Goal: Task Accomplishment & Management: Manage account settings

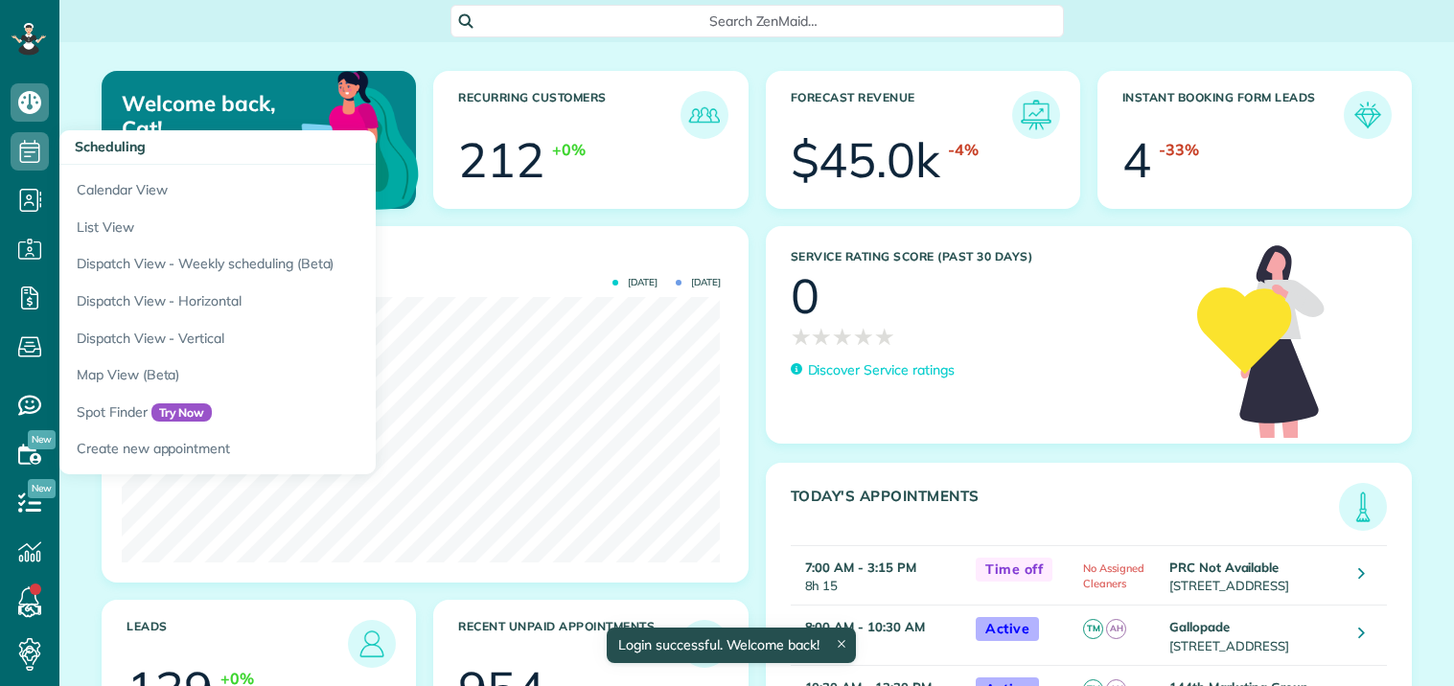
click at [31, 150] on icon at bounding box center [30, 151] width 38 height 38
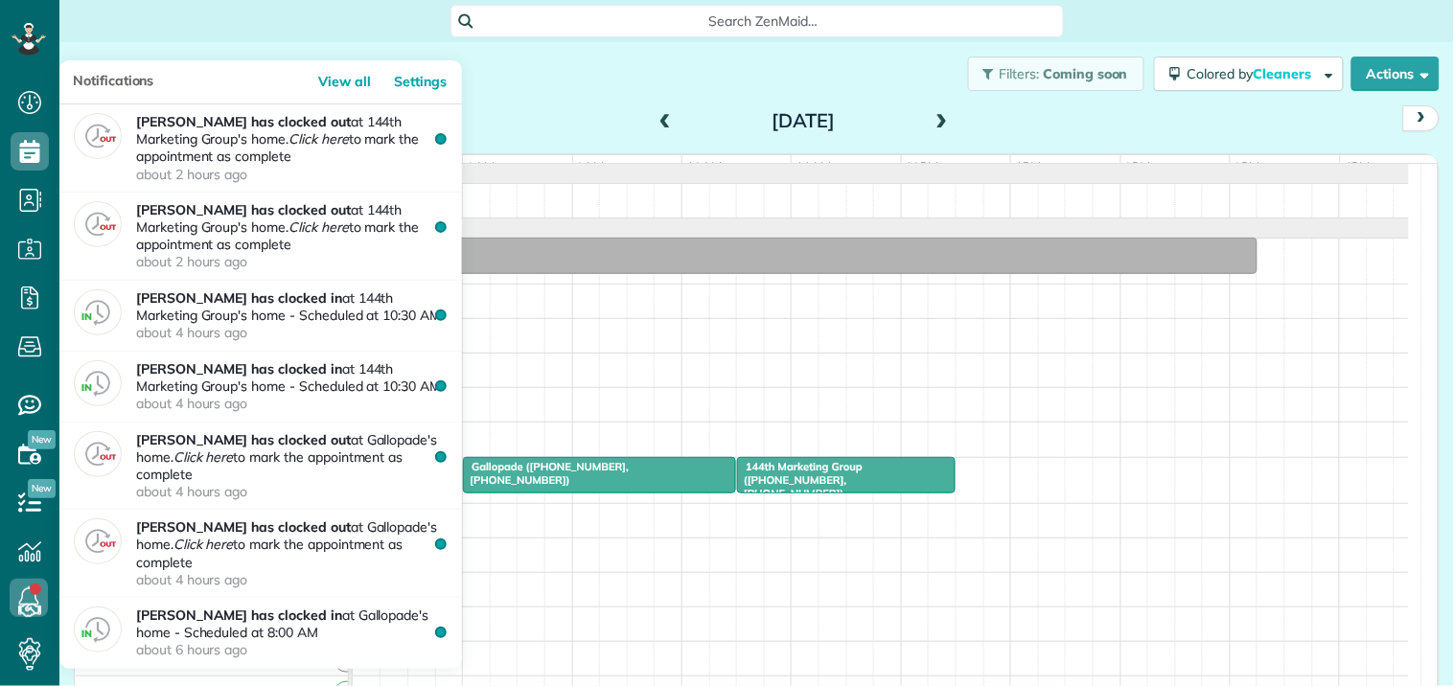
scroll to position [8, 8]
click at [27, 588] on use at bounding box center [29, 597] width 20 height 23
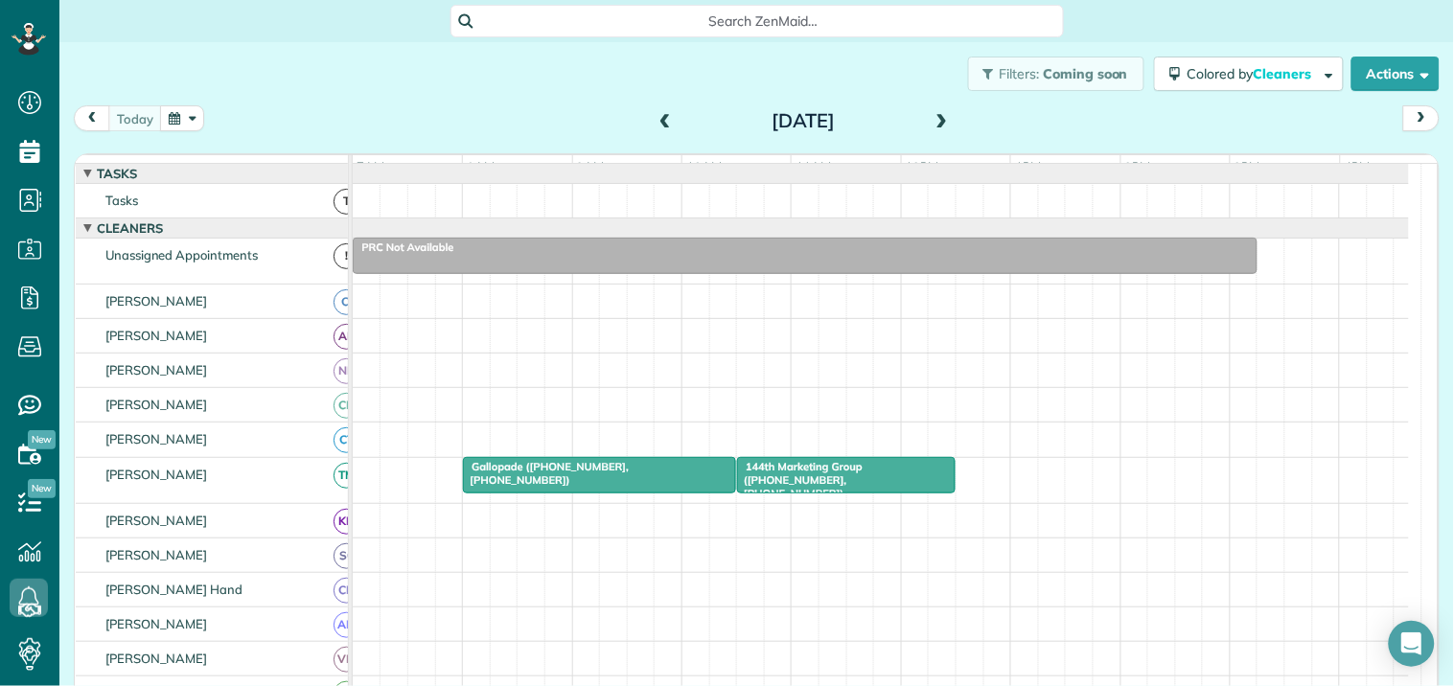
click at [195, 110] on button "button" at bounding box center [182, 118] width 44 height 26
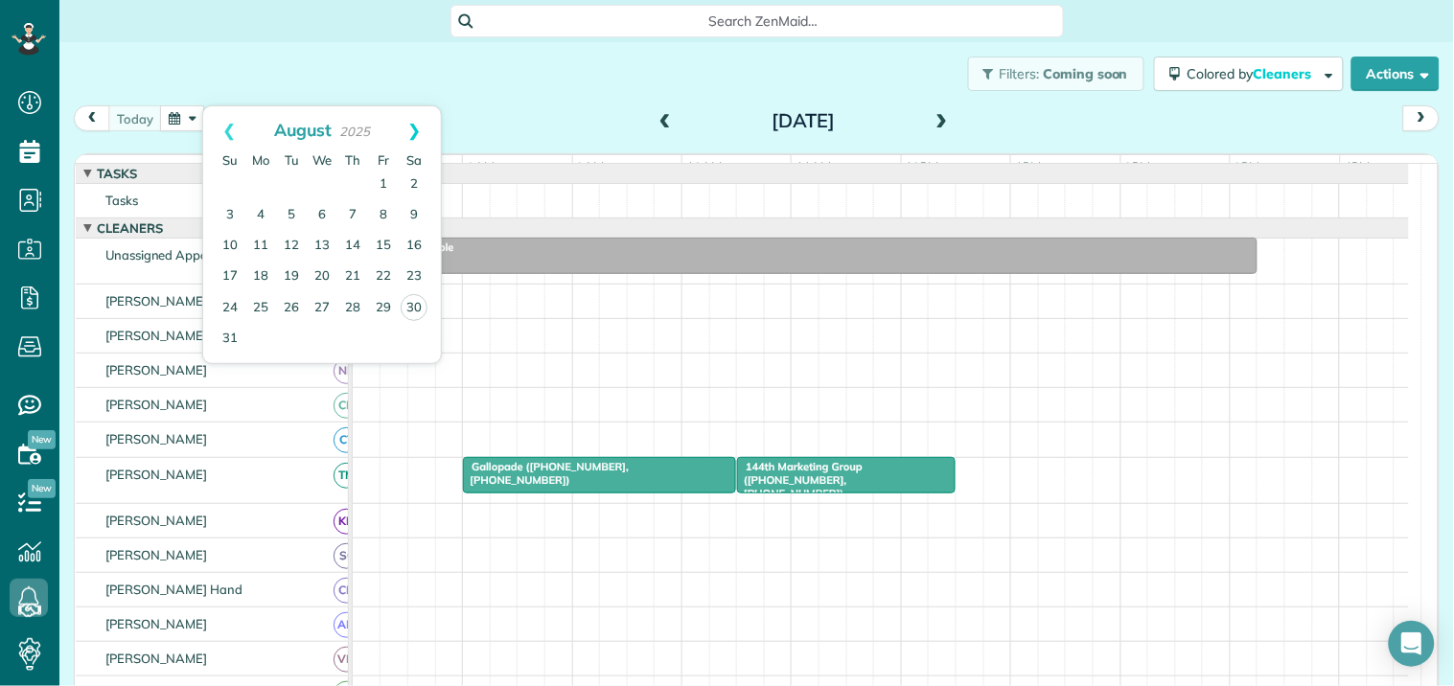
click at [429, 126] on link "Next" at bounding box center [414, 130] width 53 height 48
drag, startPoint x: 299, startPoint y: 182, endPoint x: 465, endPoint y: 250, distance: 179.2
click at [299, 180] on link "2" at bounding box center [291, 185] width 31 height 31
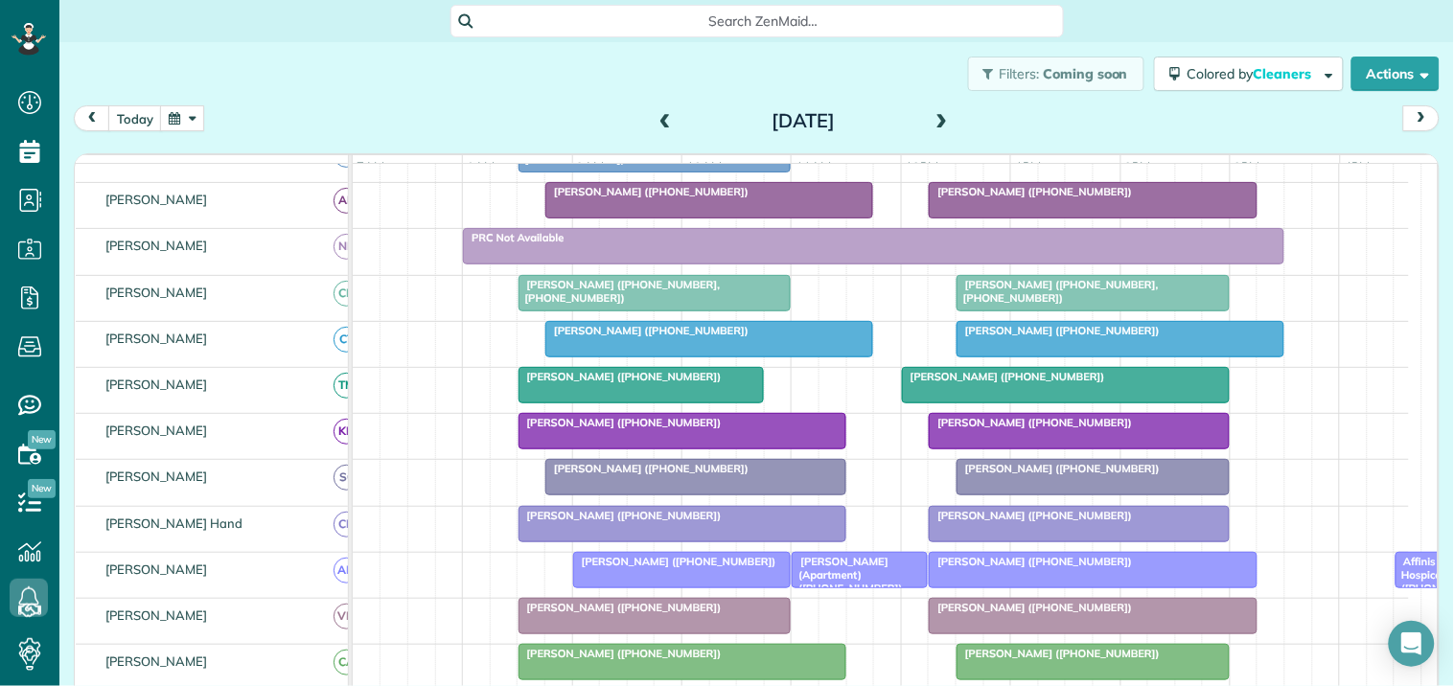
scroll to position [213, 0]
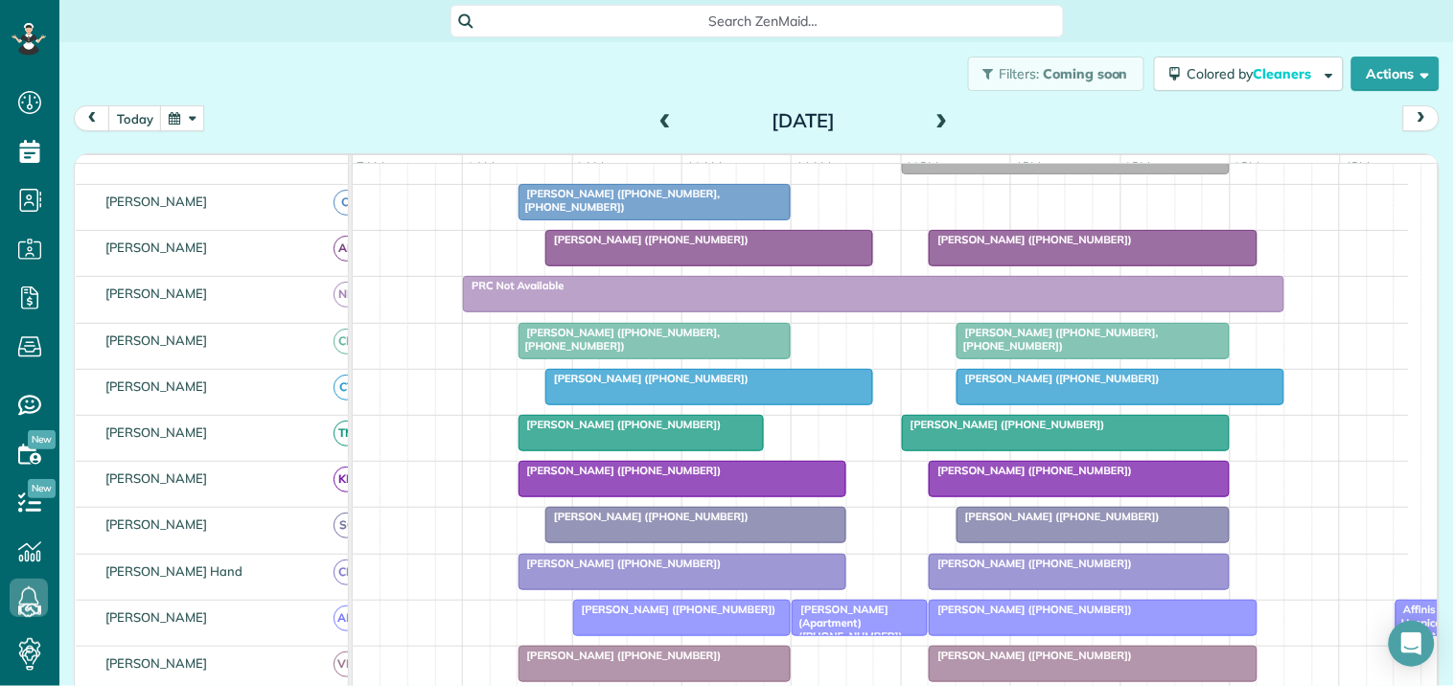
click at [939, 113] on span at bounding box center [941, 121] width 21 height 17
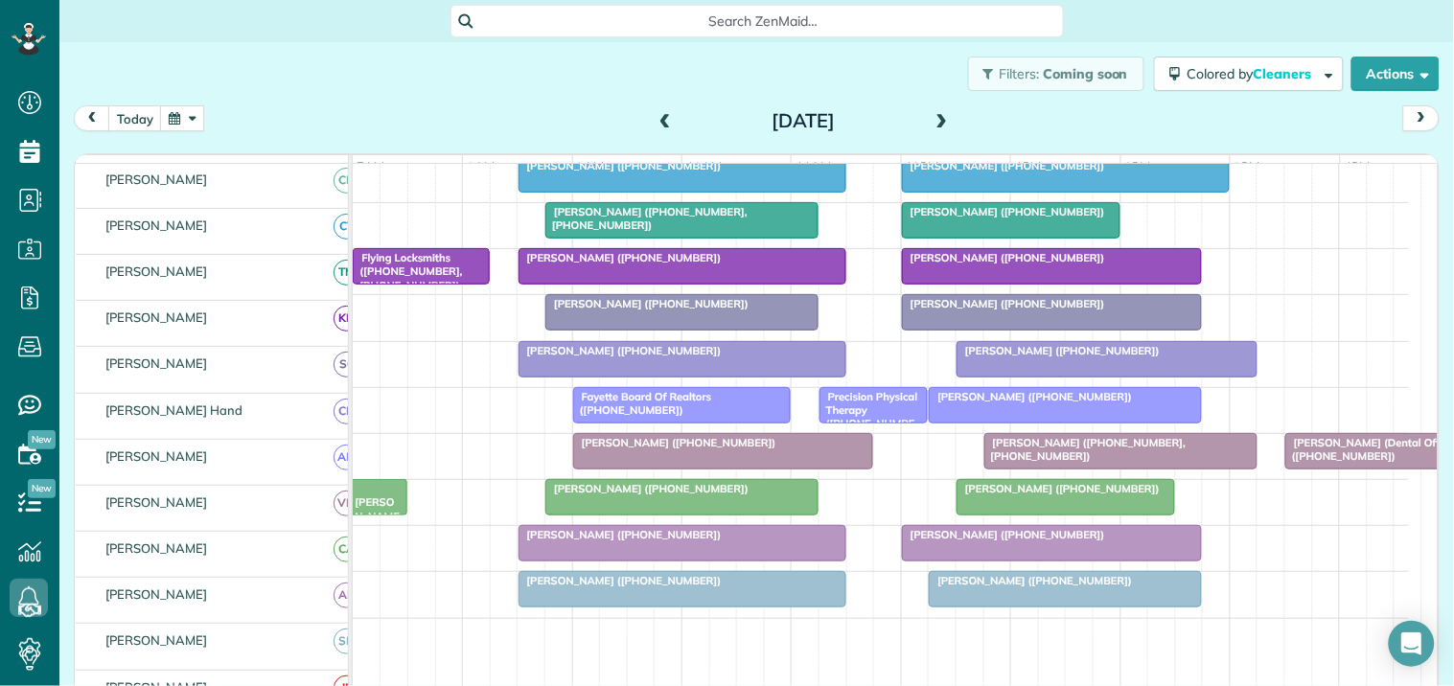
scroll to position [425, 0]
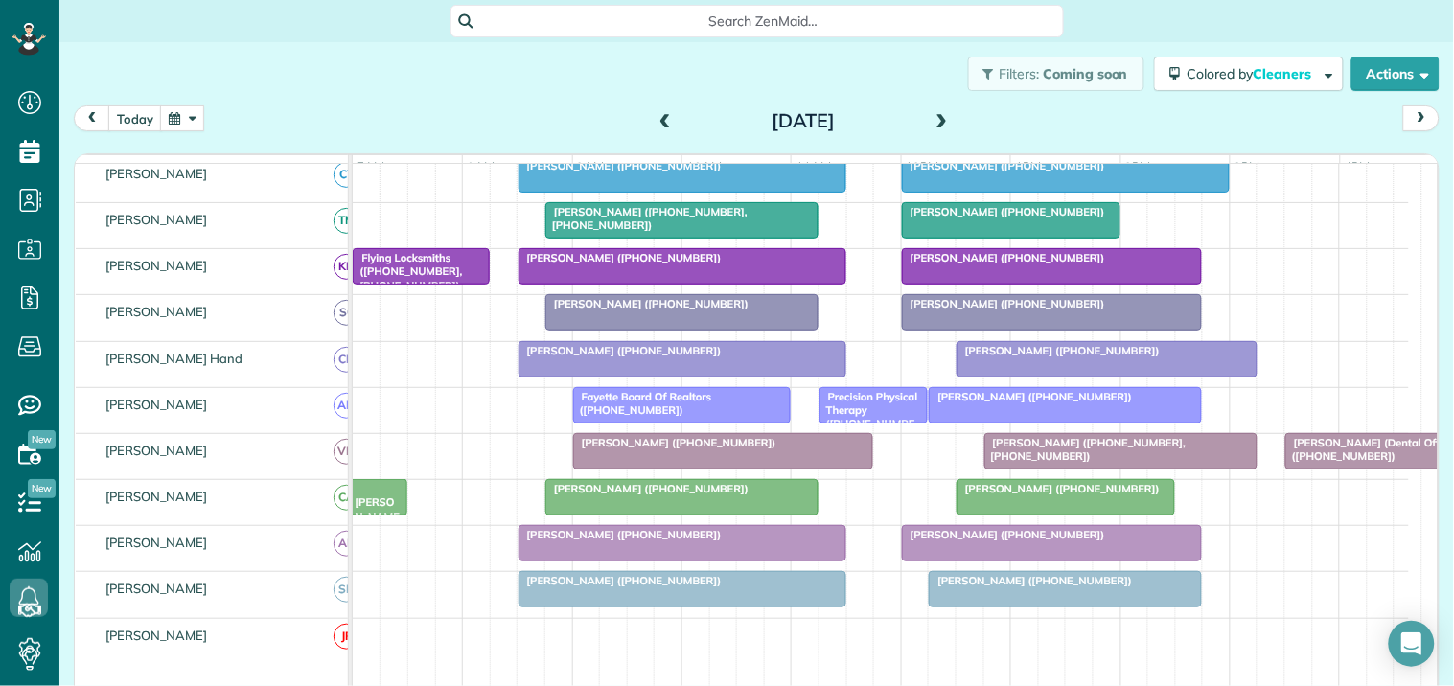
click at [931, 120] on span at bounding box center [941, 121] width 21 height 17
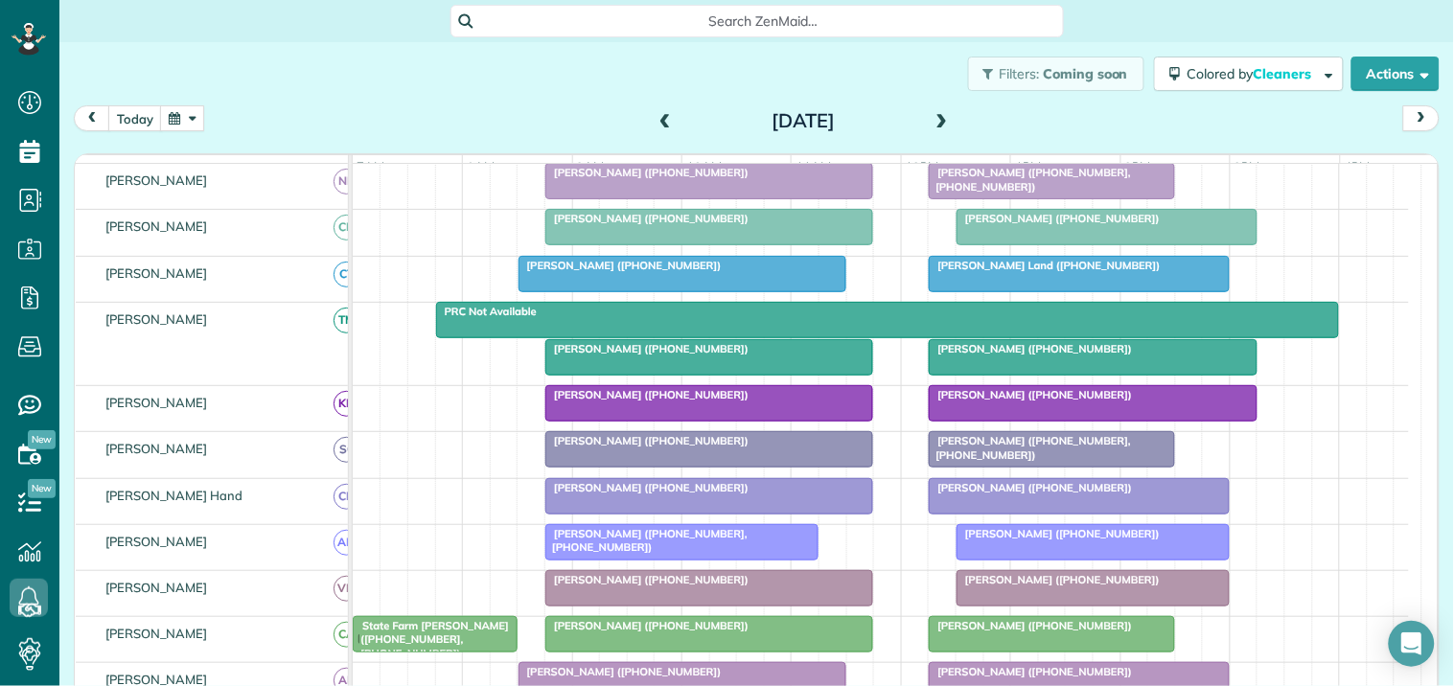
scroll to position [0, 0]
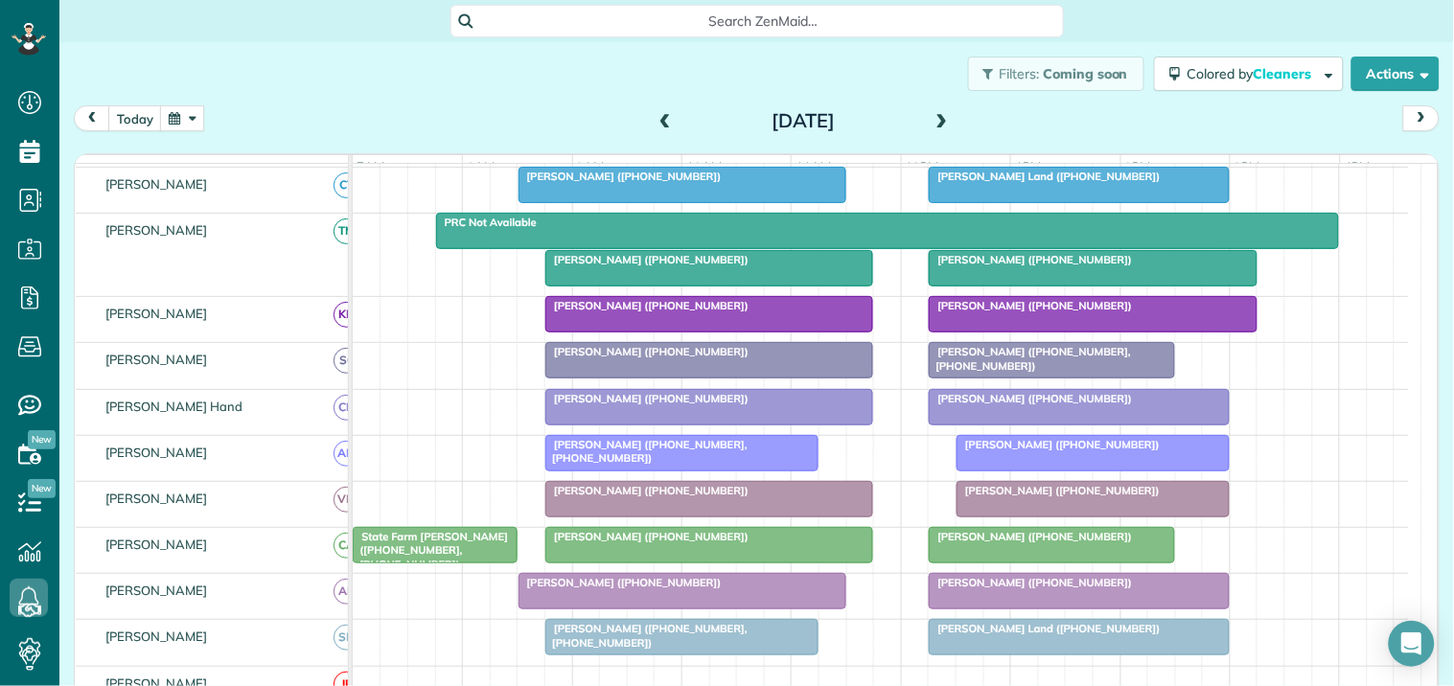
click at [198, 111] on button "button" at bounding box center [182, 118] width 44 height 26
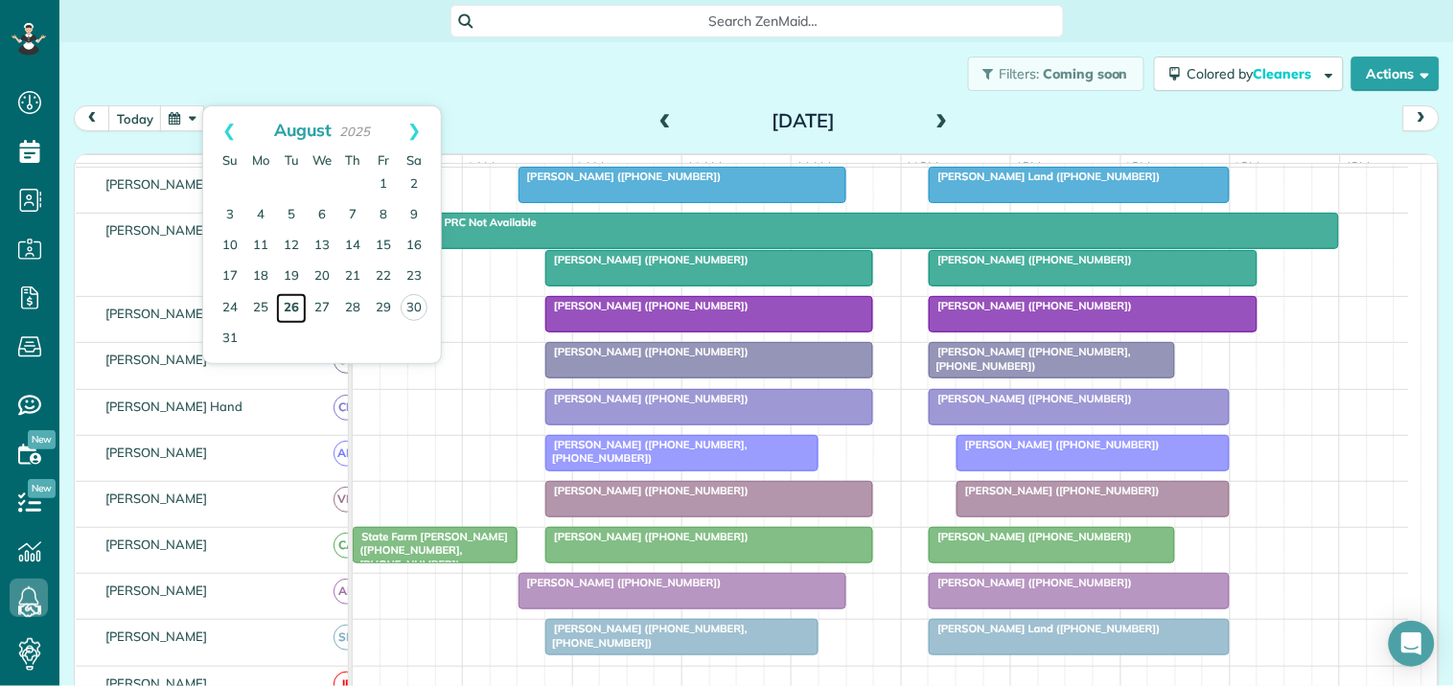
click at [287, 302] on link "26" at bounding box center [291, 308] width 31 height 31
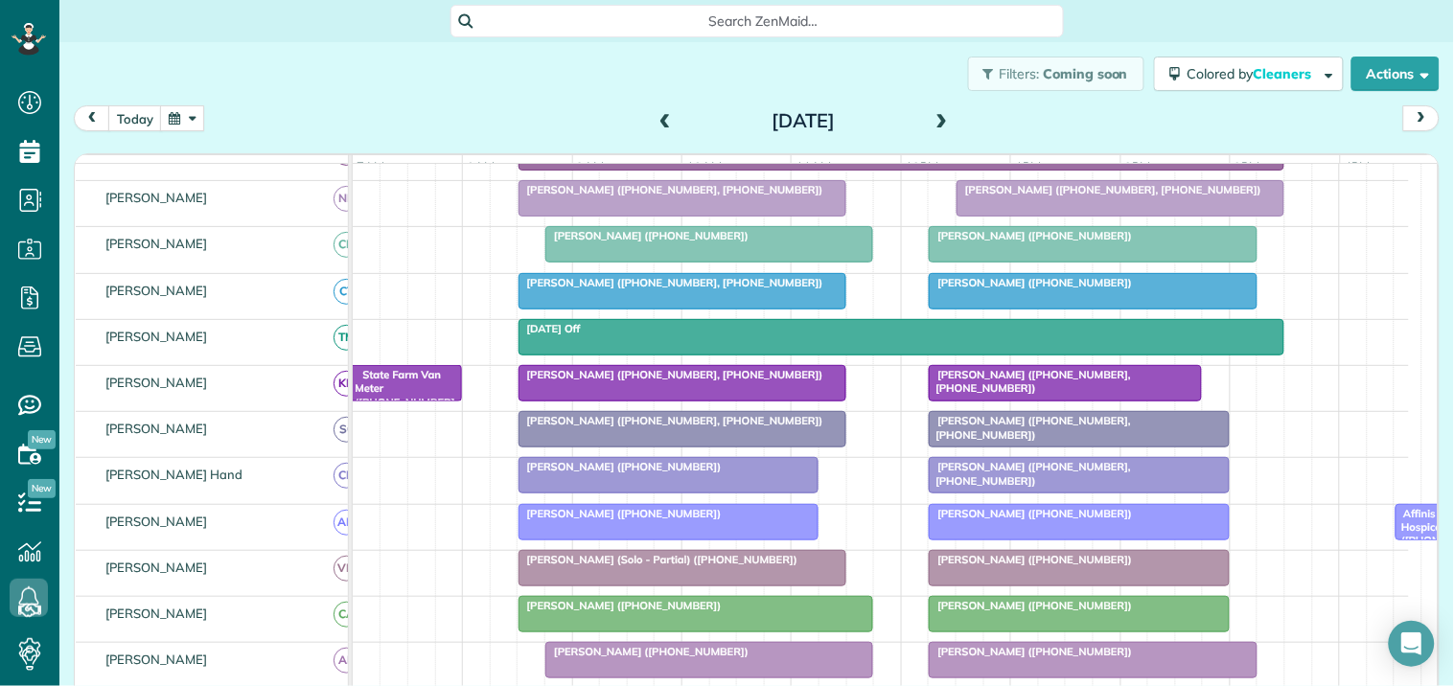
scroll to position [190, 0]
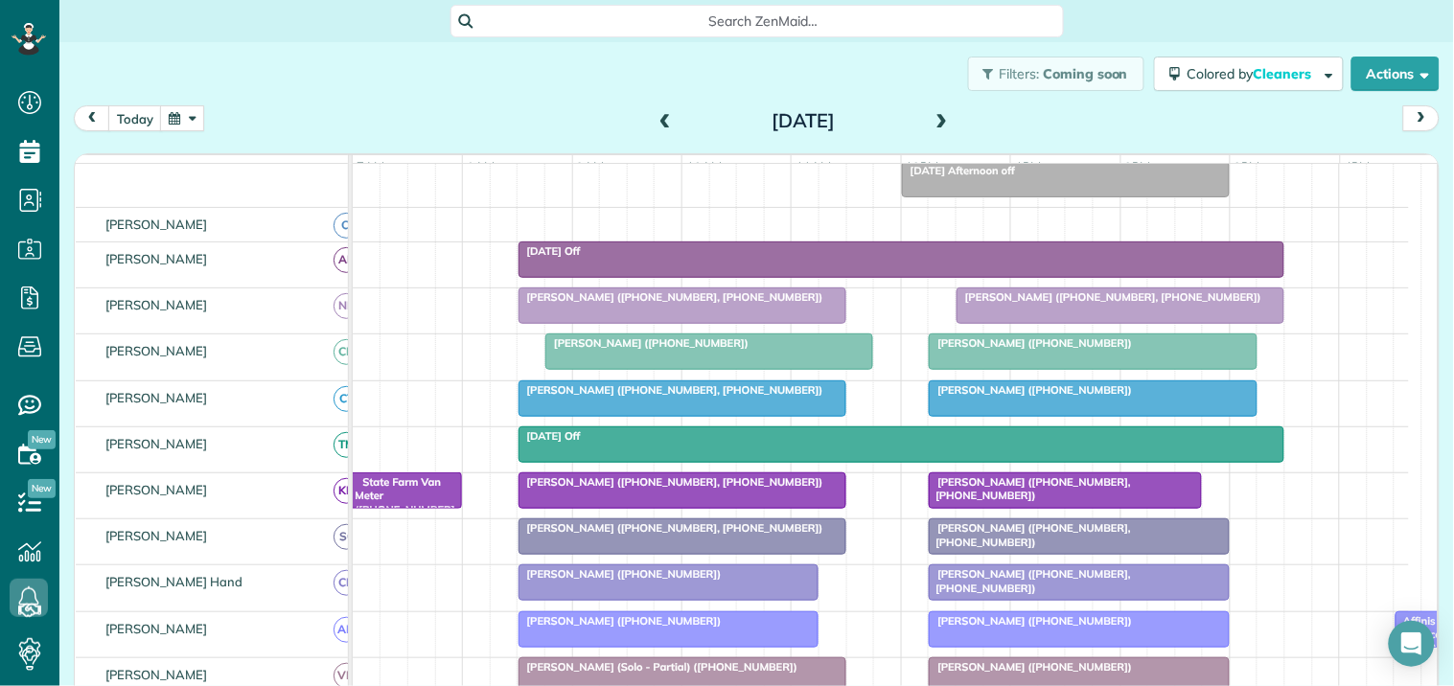
click at [185, 108] on button "button" at bounding box center [182, 118] width 44 height 26
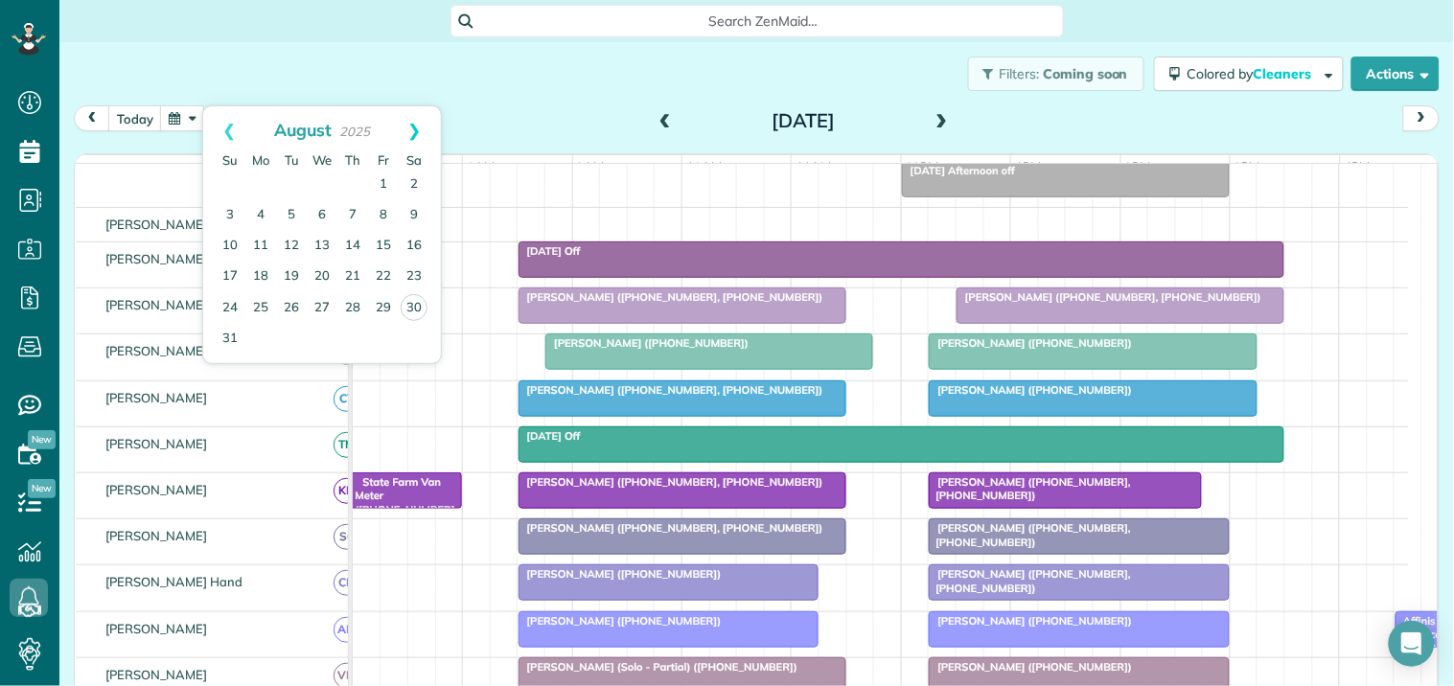
click at [420, 126] on link "Next" at bounding box center [414, 130] width 53 height 48
click at [291, 178] on link "2" at bounding box center [291, 185] width 31 height 31
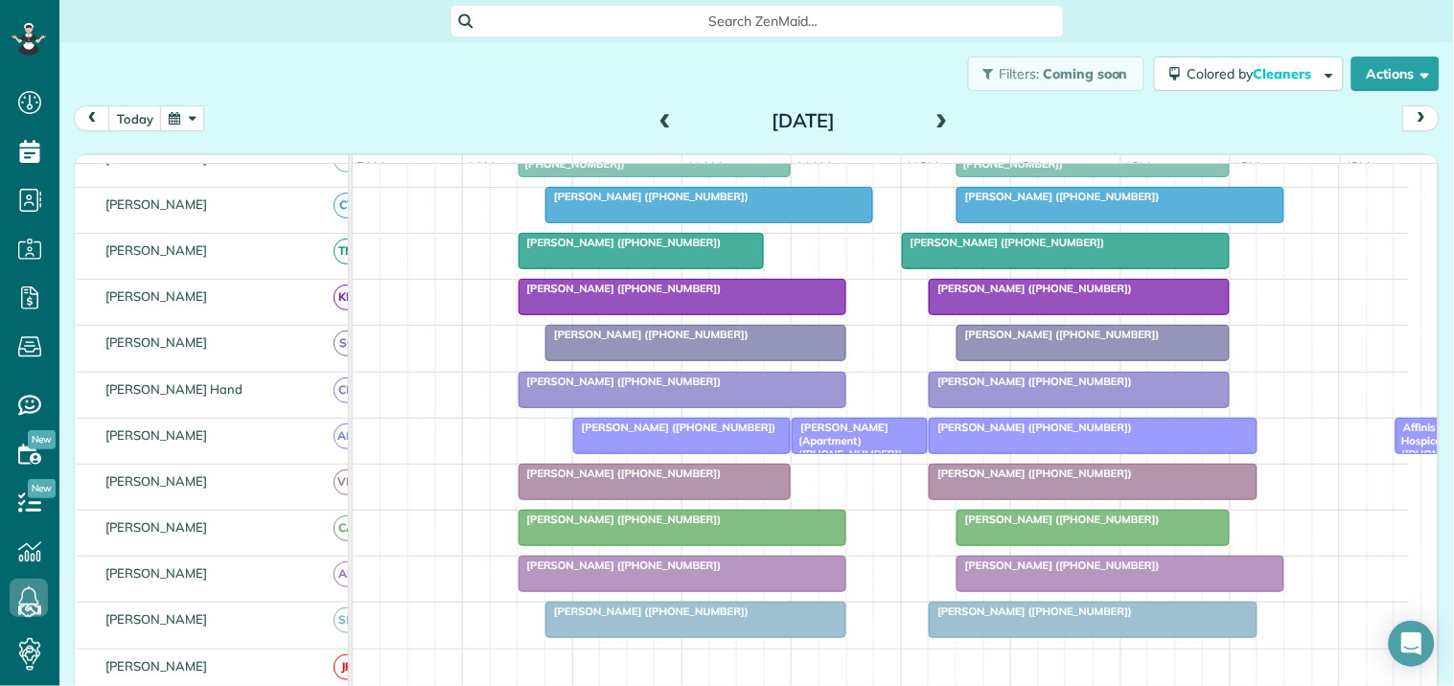
scroll to position [403, 0]
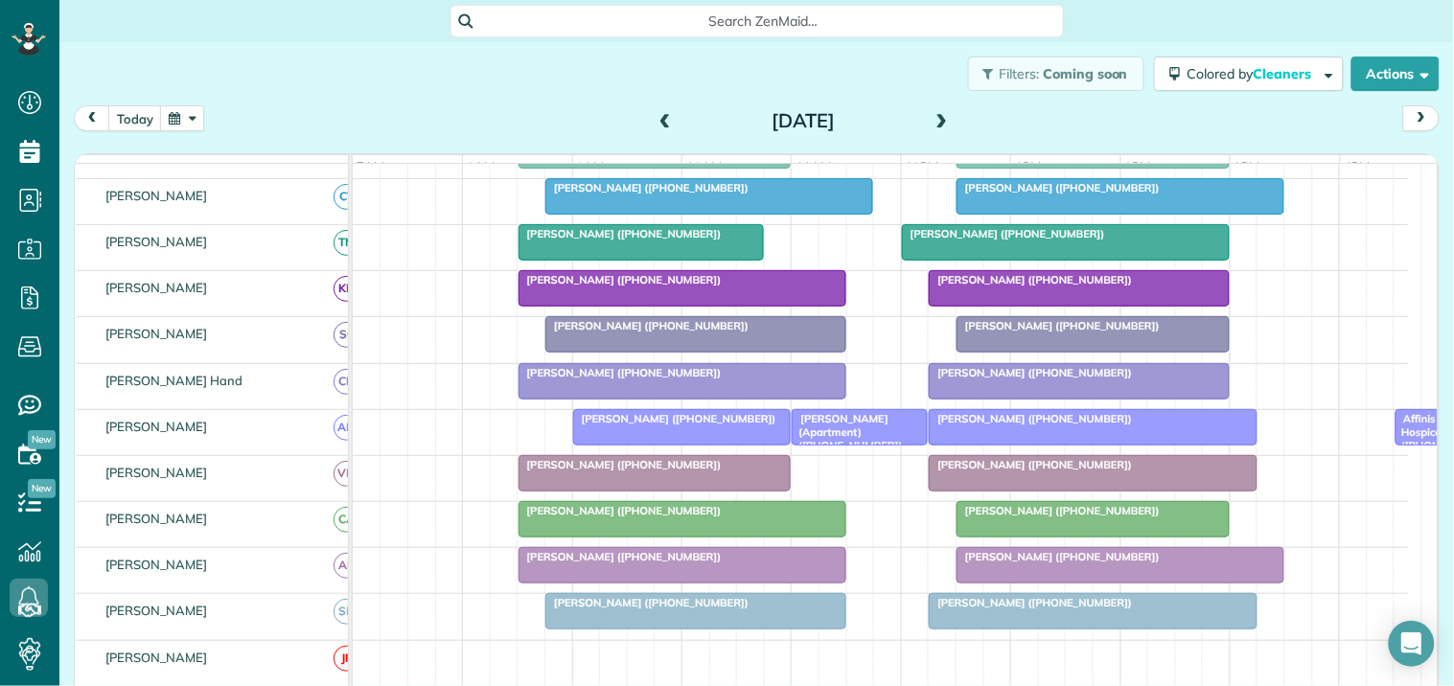
click at [1042, 352] on div at bounding box center [1092, 334] width 271 height 34
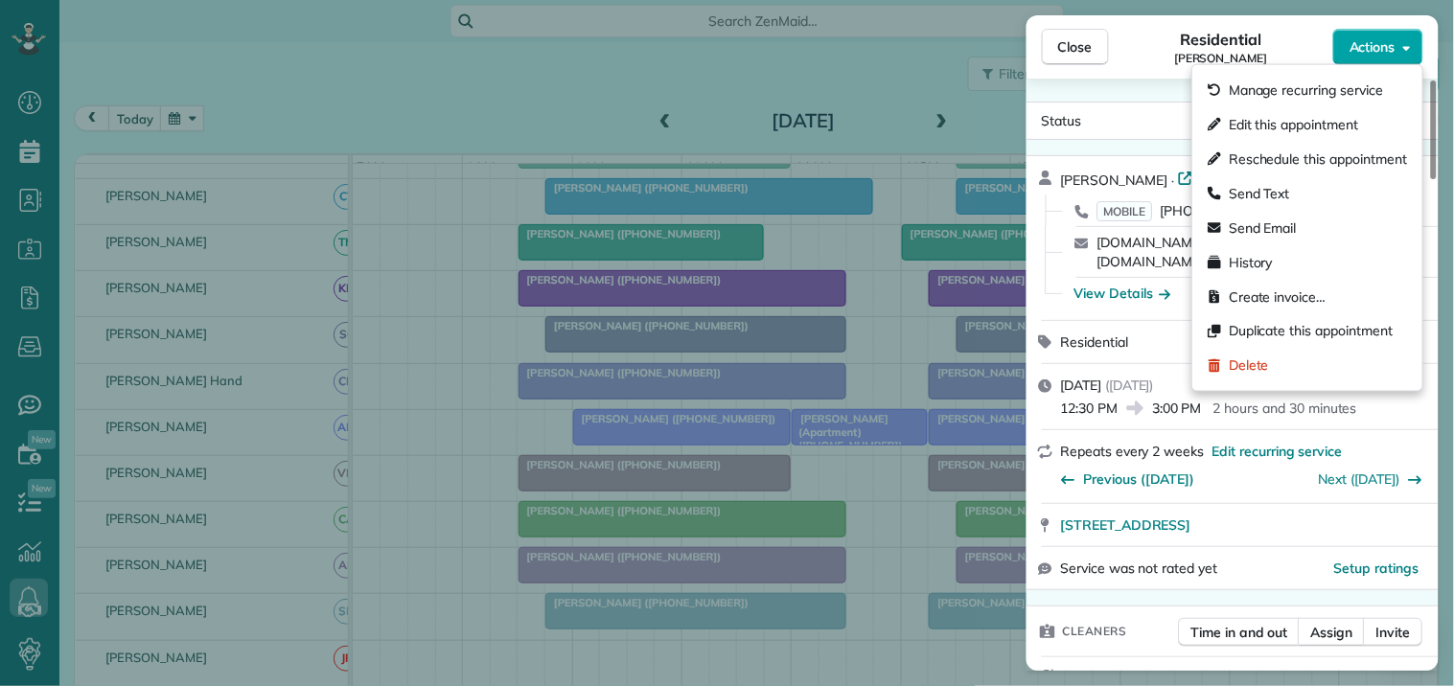
click at [1364, 46] on span "Actions" at bounding box center [1372, 46] width 46 height 19
click at [1269, 126] on span "Edit this appointment" at bounding box center [1292, 124] width 129 height 19
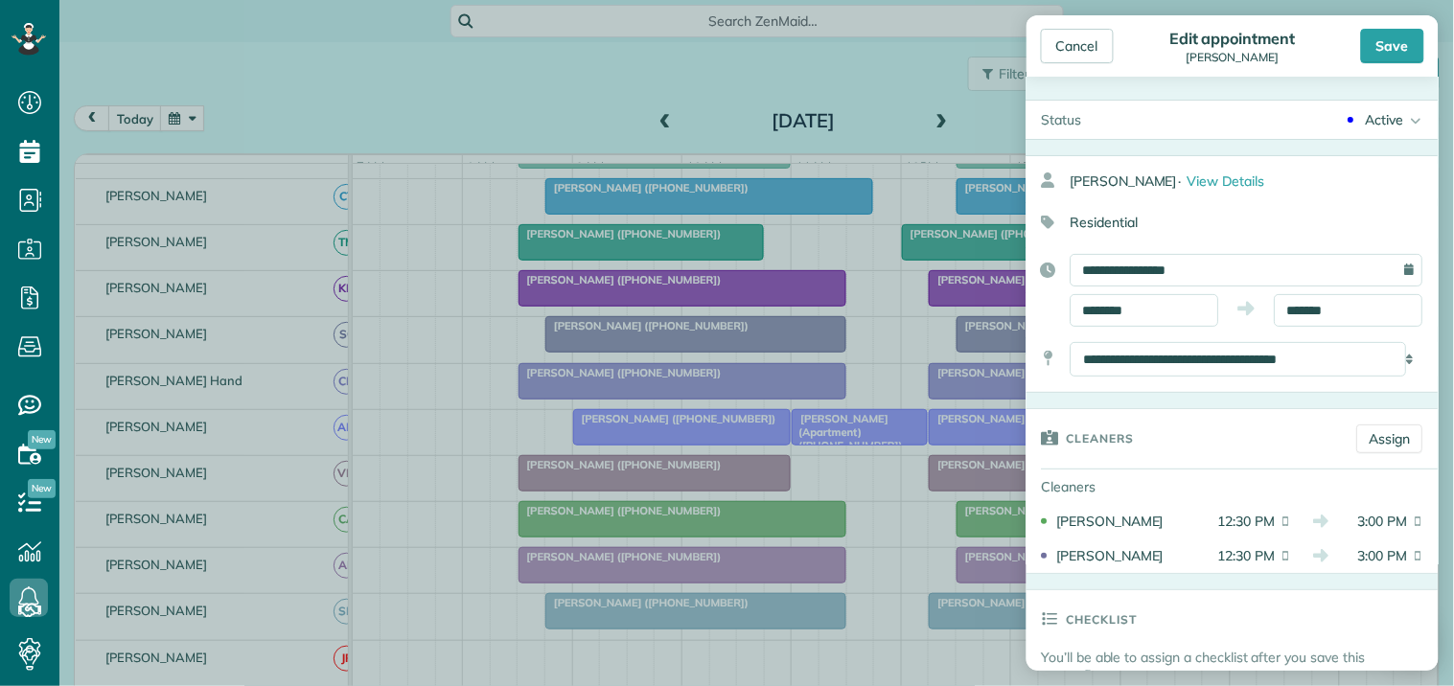
click at [1373, 125] on div "Active" at bounding box center [1385, 119] width 38 height 19
click at [1358, 306] on div "Cancelled" at bounding box center [1388, 312] width 60 height 13
click at [1410, 38] on div "Save" at bounding box center [1392, 46] width 63 height 34
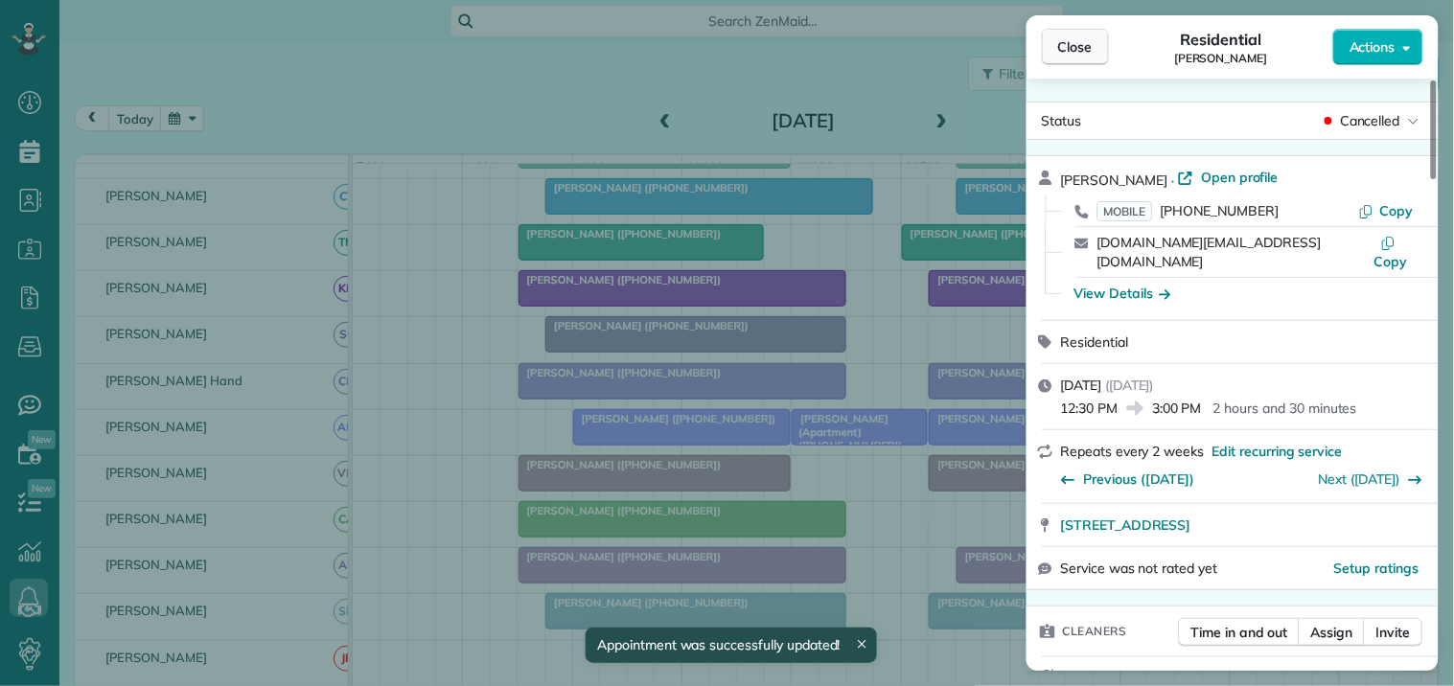
click at [1070, 55] on span "Close" at bounding box center [1075, 46] width 34 height 19
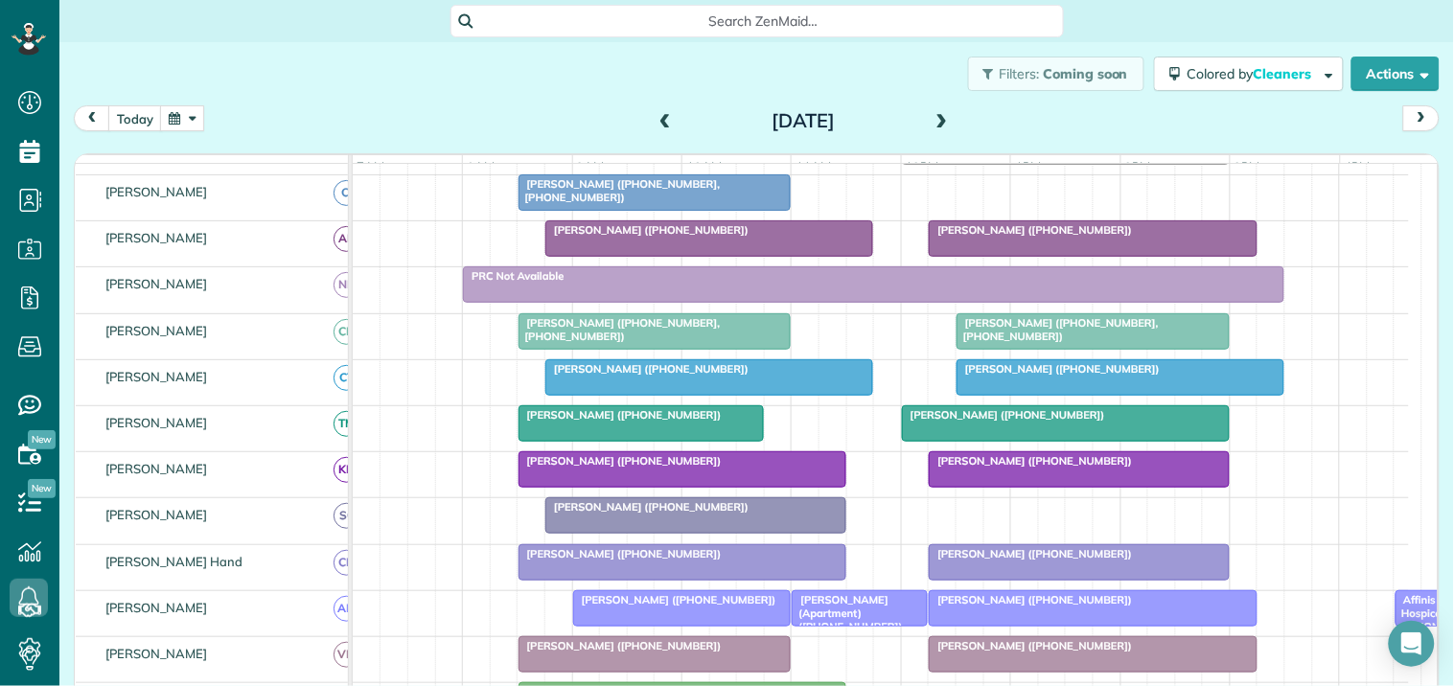
scroll to position [190, 0]
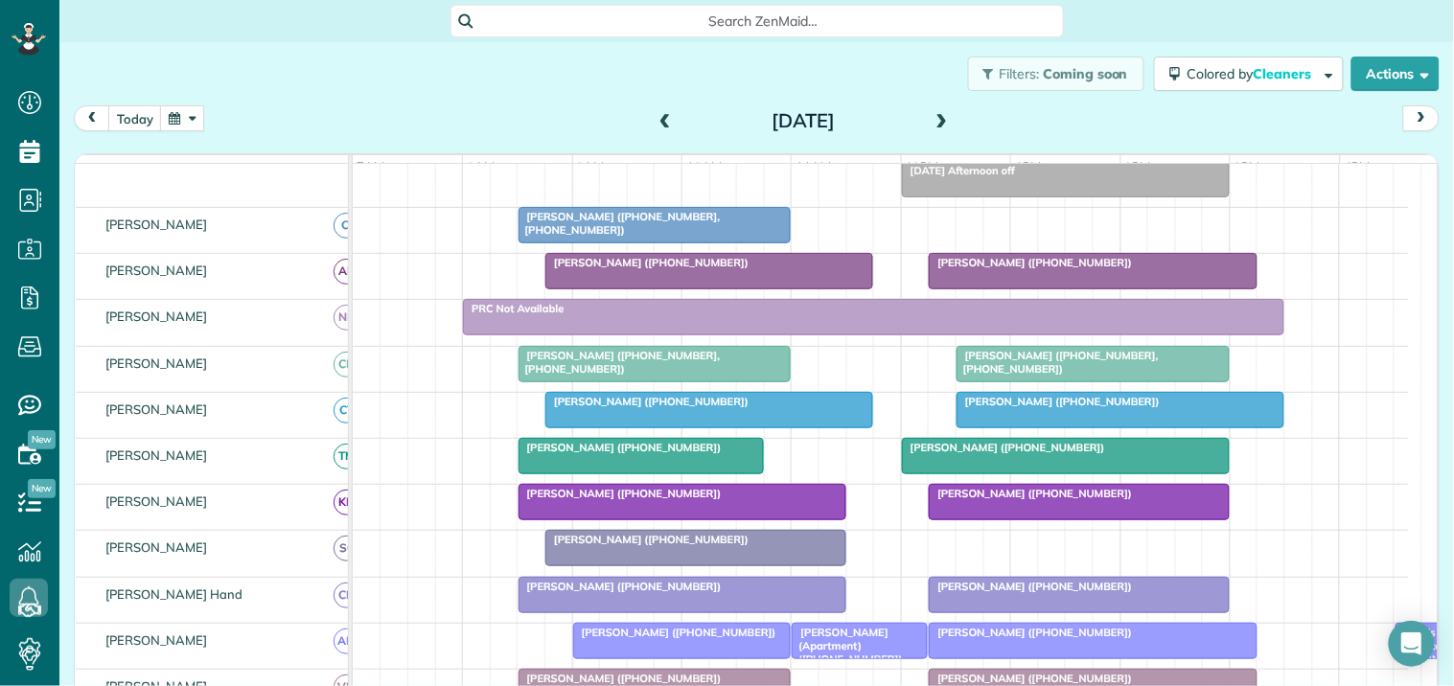
click at [1075, 427] on div at bounding box center [1120, 410] width 326 height 34
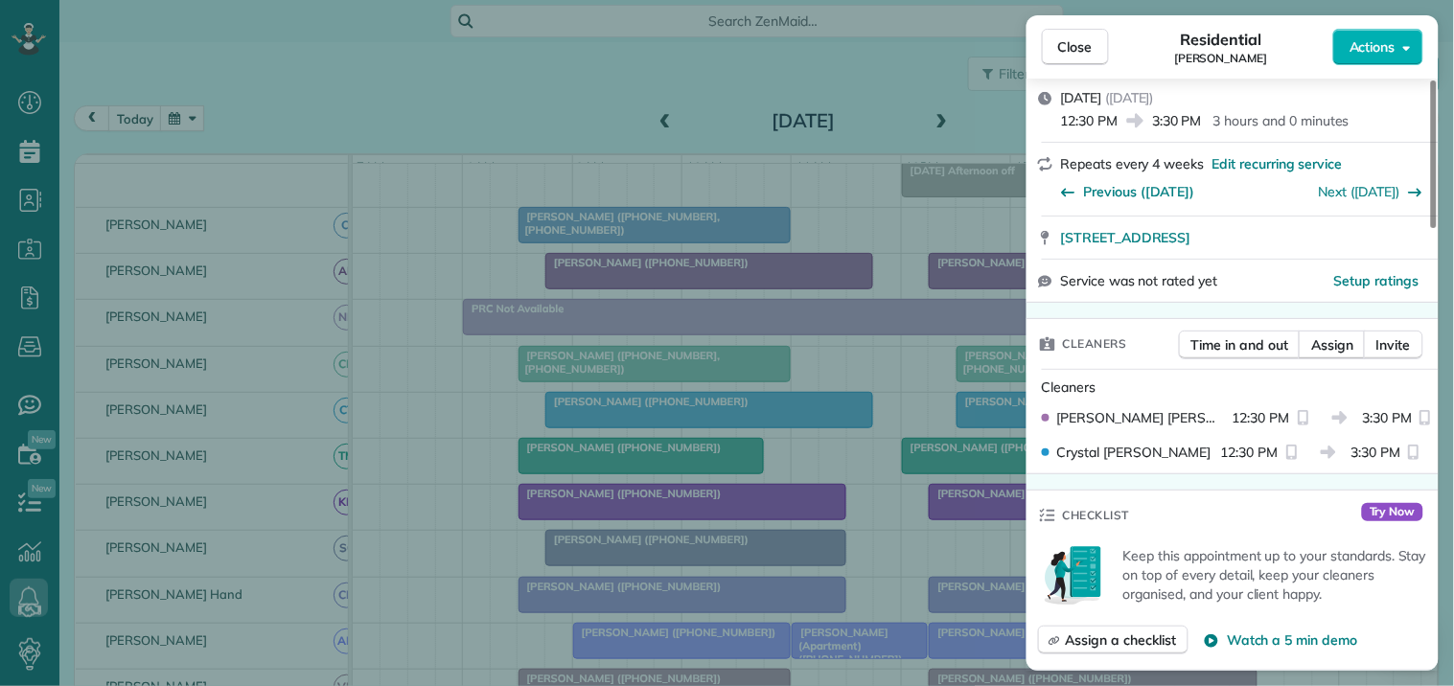
scroll to position [319, 0]
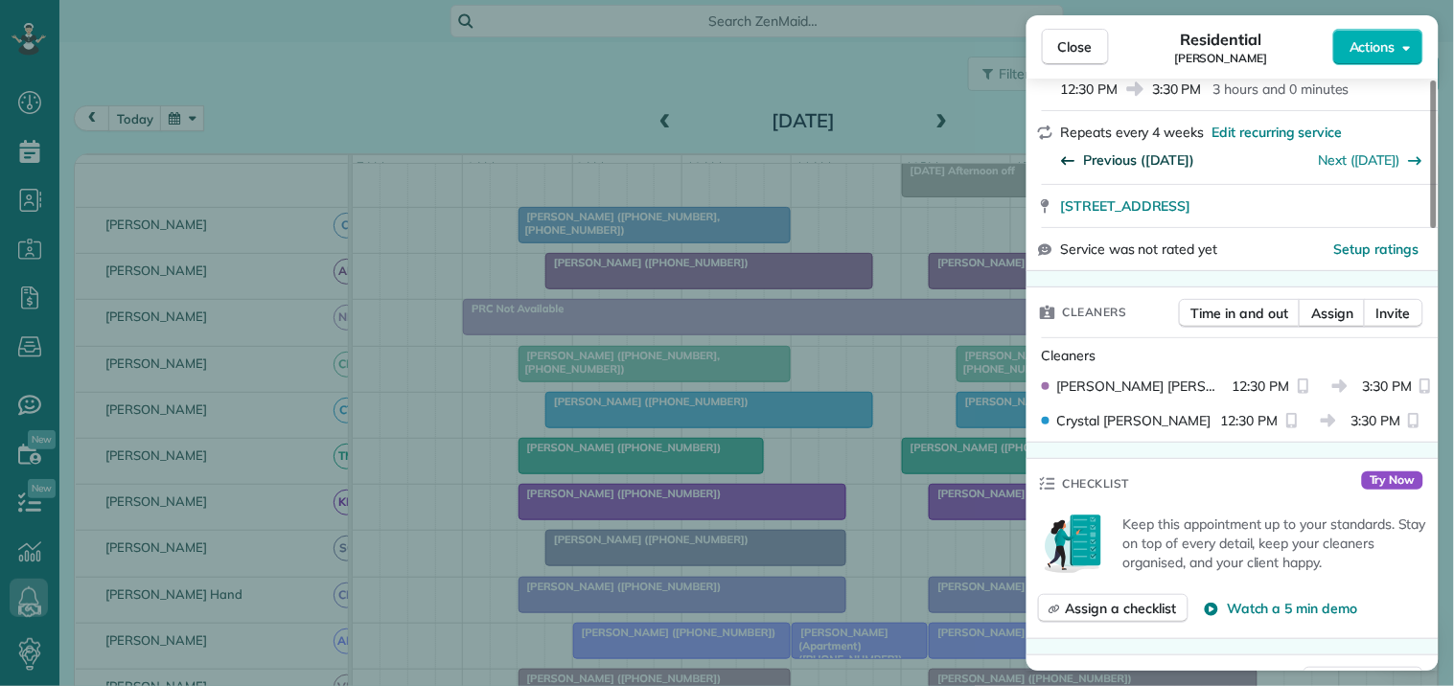
click at [1156, 150] on span "Previous ([DATE])" at bounding box center [1139, 159] width 111 height 19
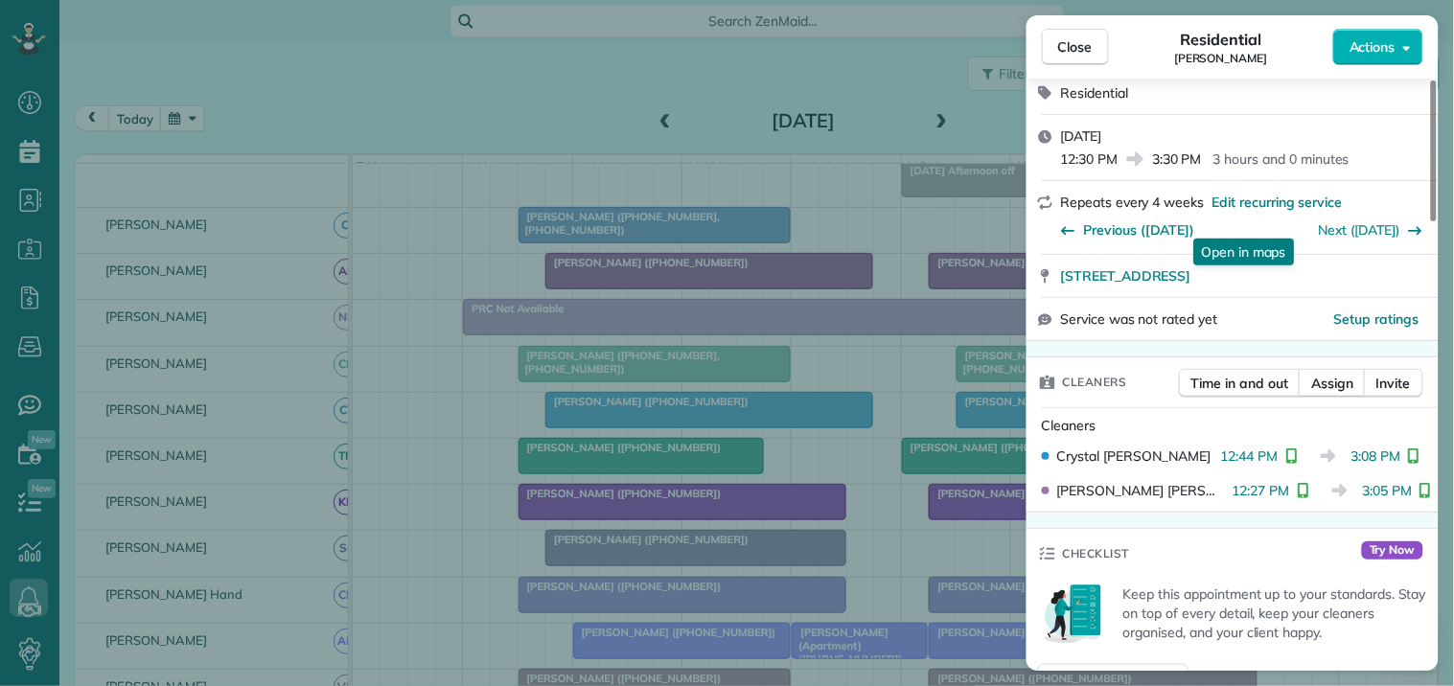
scroll to position [213, 0]
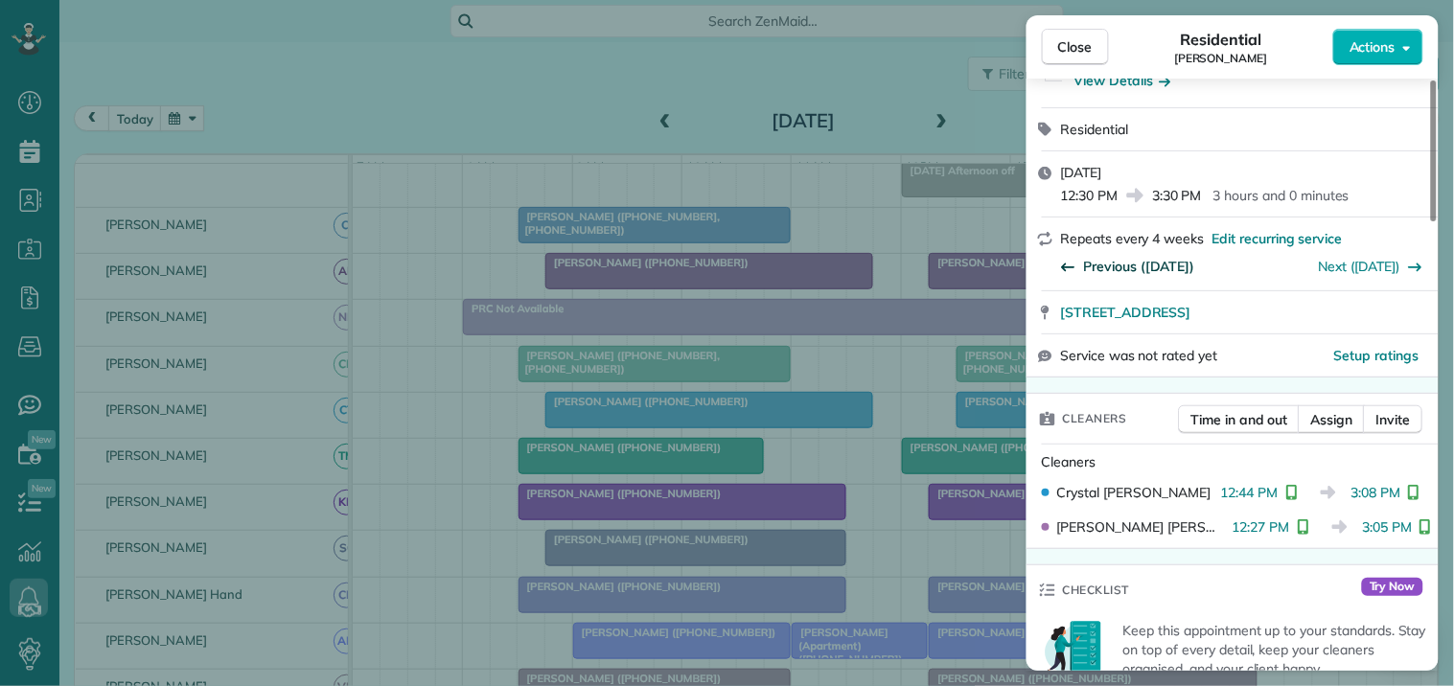
click at [1112, 257] on span "Previous ([DATE])" at bounding box center [1139, 266] width 111 height 19
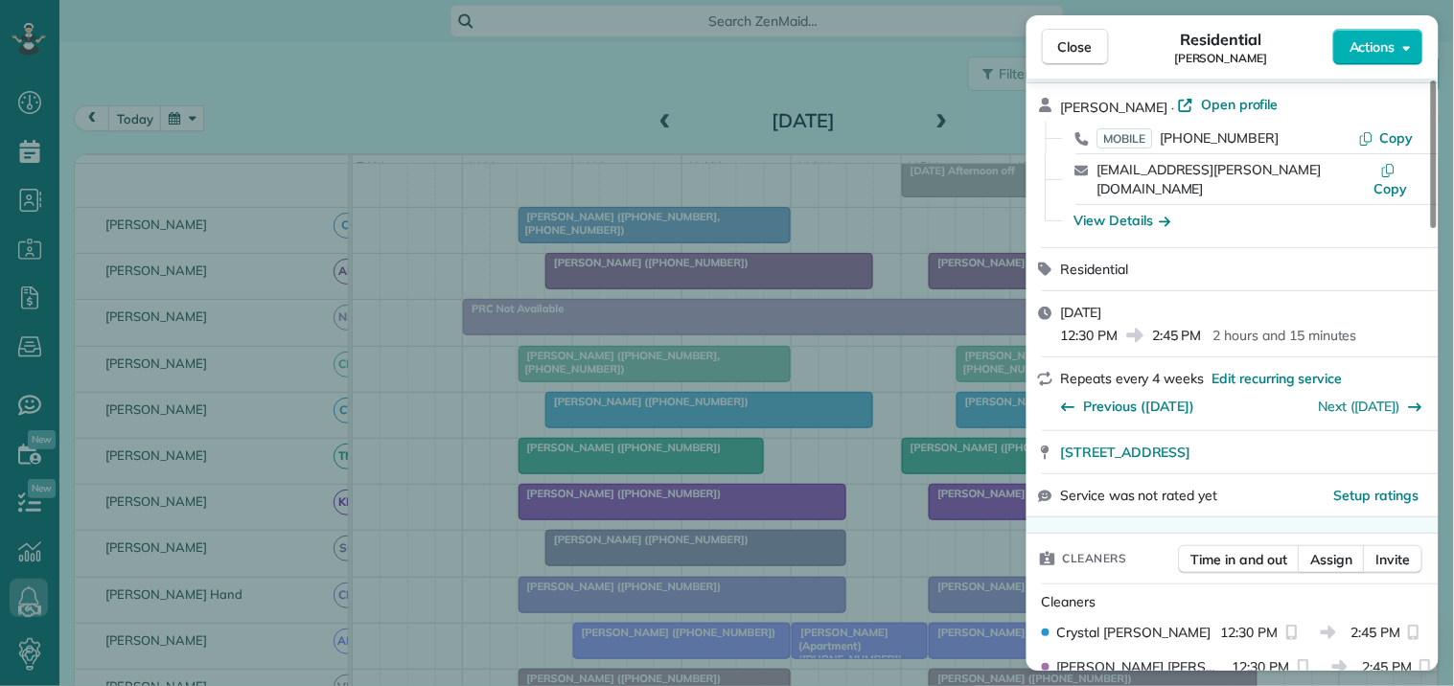
scroll to position [106, 0]
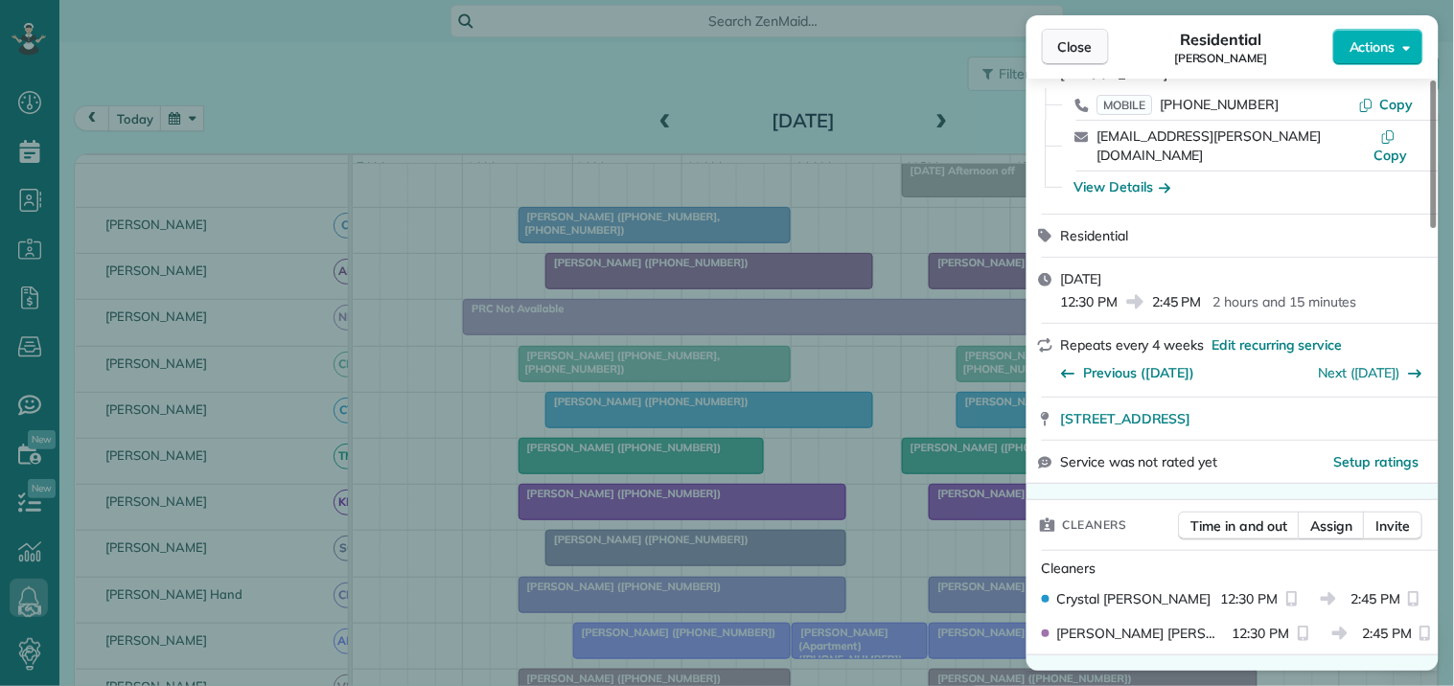
click at [1093, 49] on button "Close" at bounding box center [1075, 47] width 67 height 36
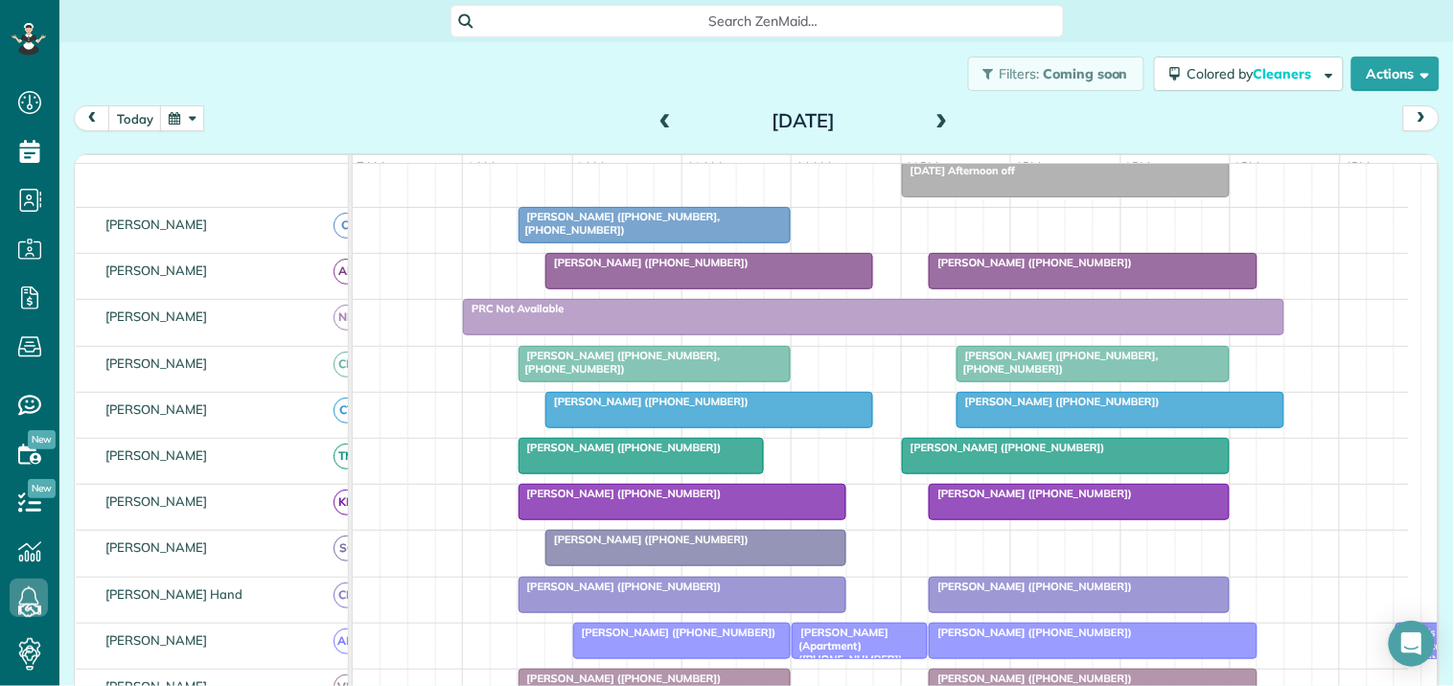
click at [522, 96] on div "Filters: Coming soon Colored by Cleaners Color by Cleaner Color by Team Color b…" at bounding box center [756, 73] width 1394 height 63
click at [185, 113] on button "button" at bounding box center [182, 118] width 44 height 26
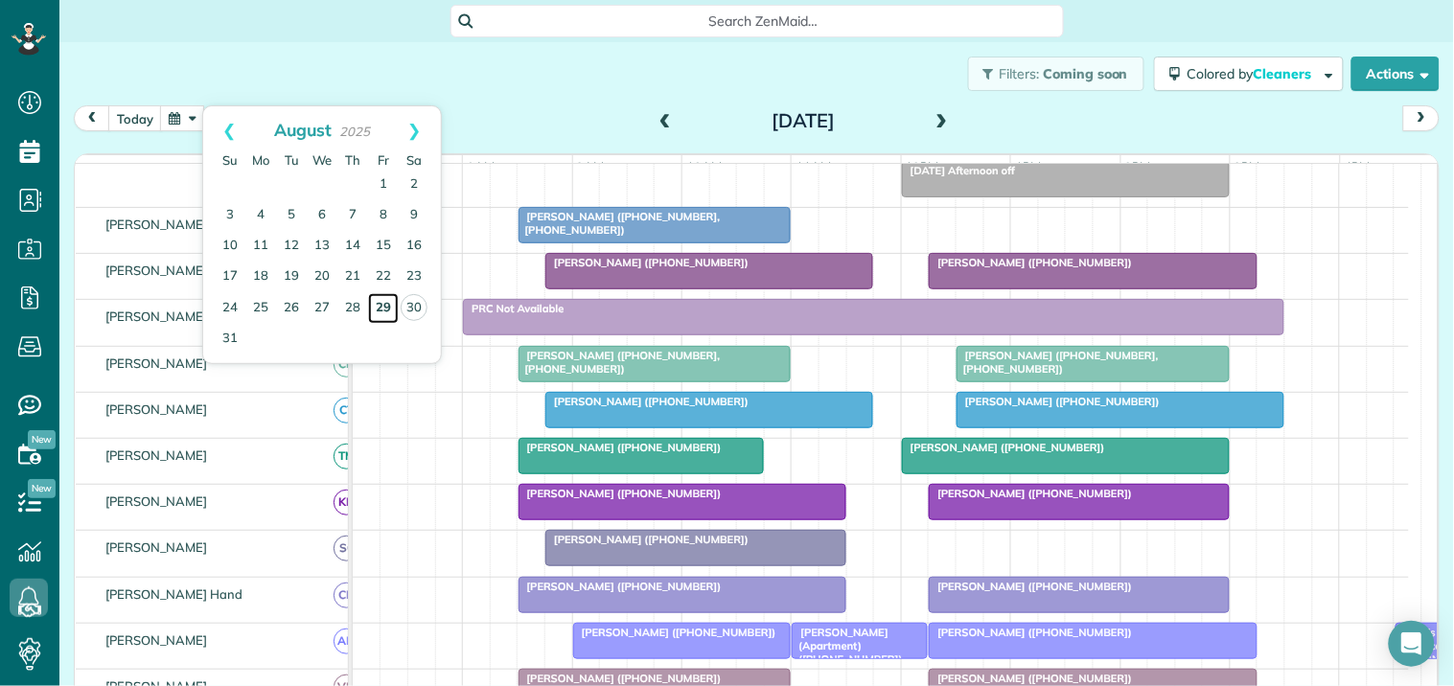
click at [386, 301] on link "29" at bounding box center [383, 308] width 31 height 31
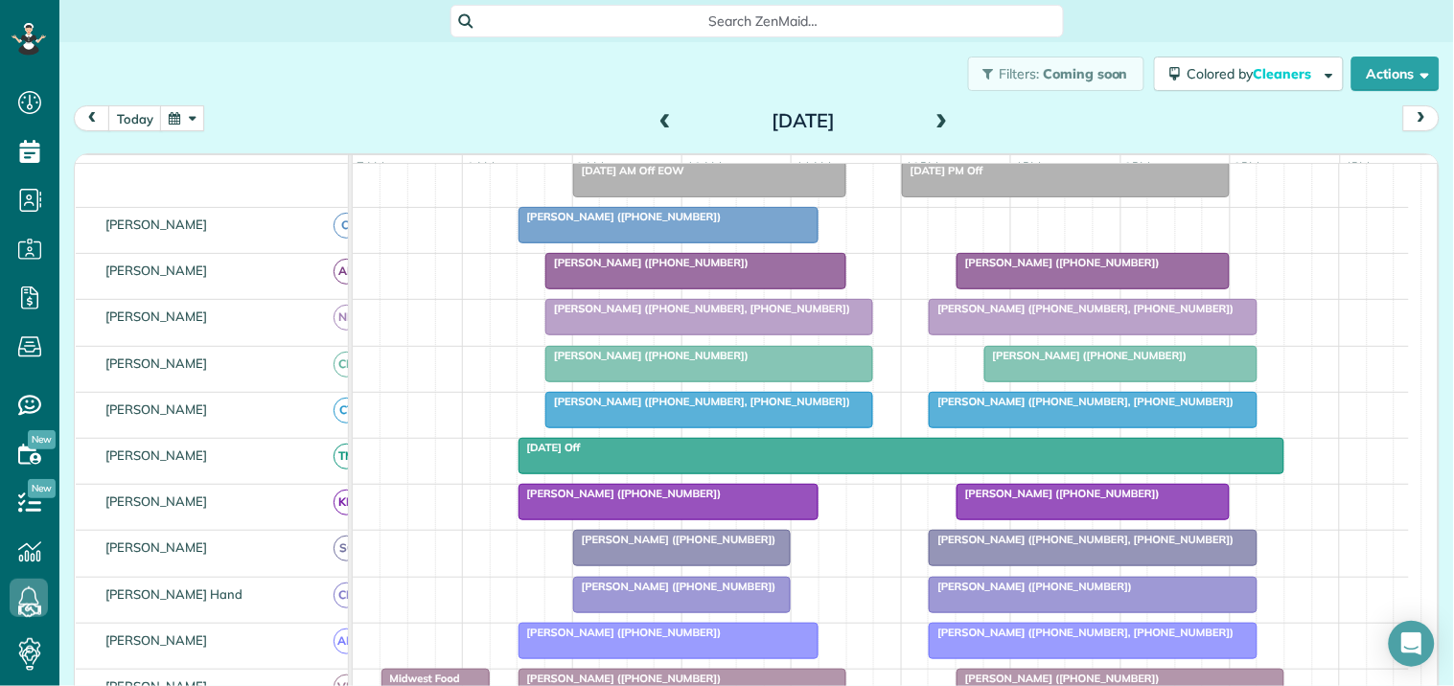
scroll to position [616, 0]
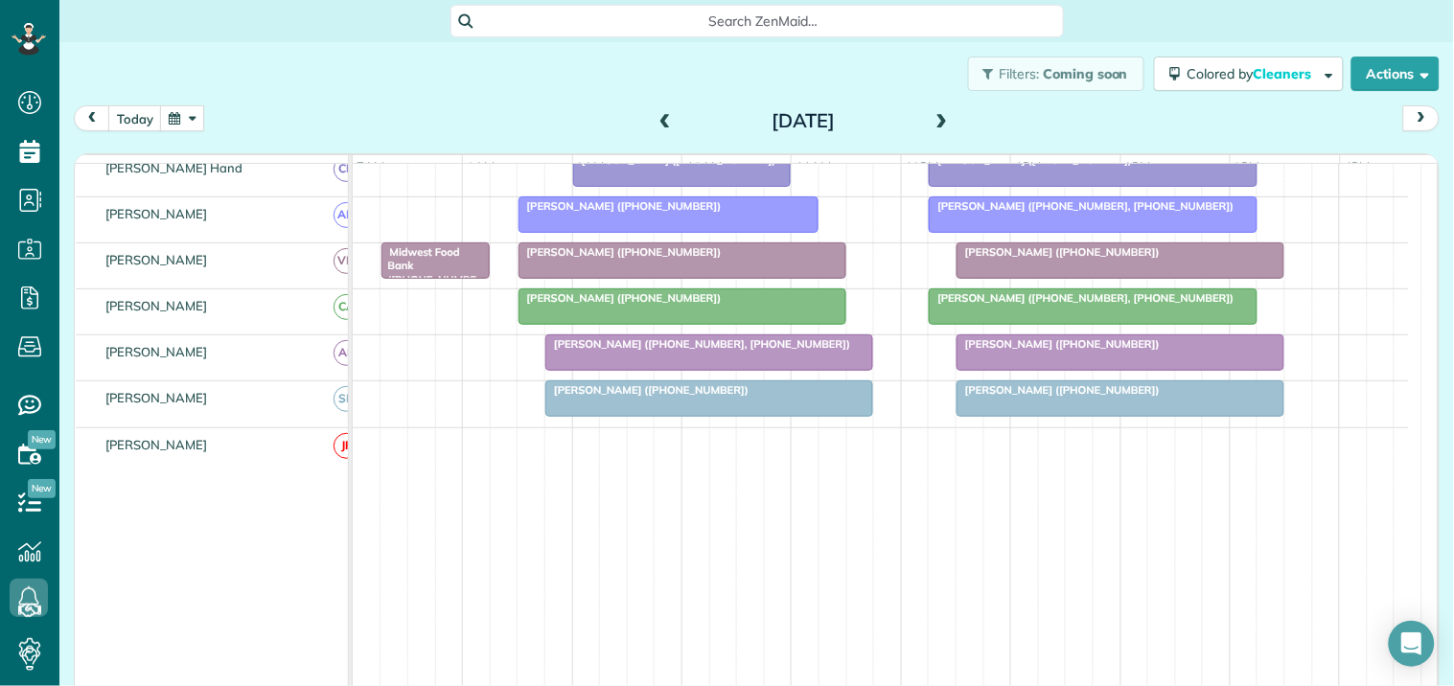
click at [1085, 416] on div at bounding box center [1120, 398] width 326 height 34
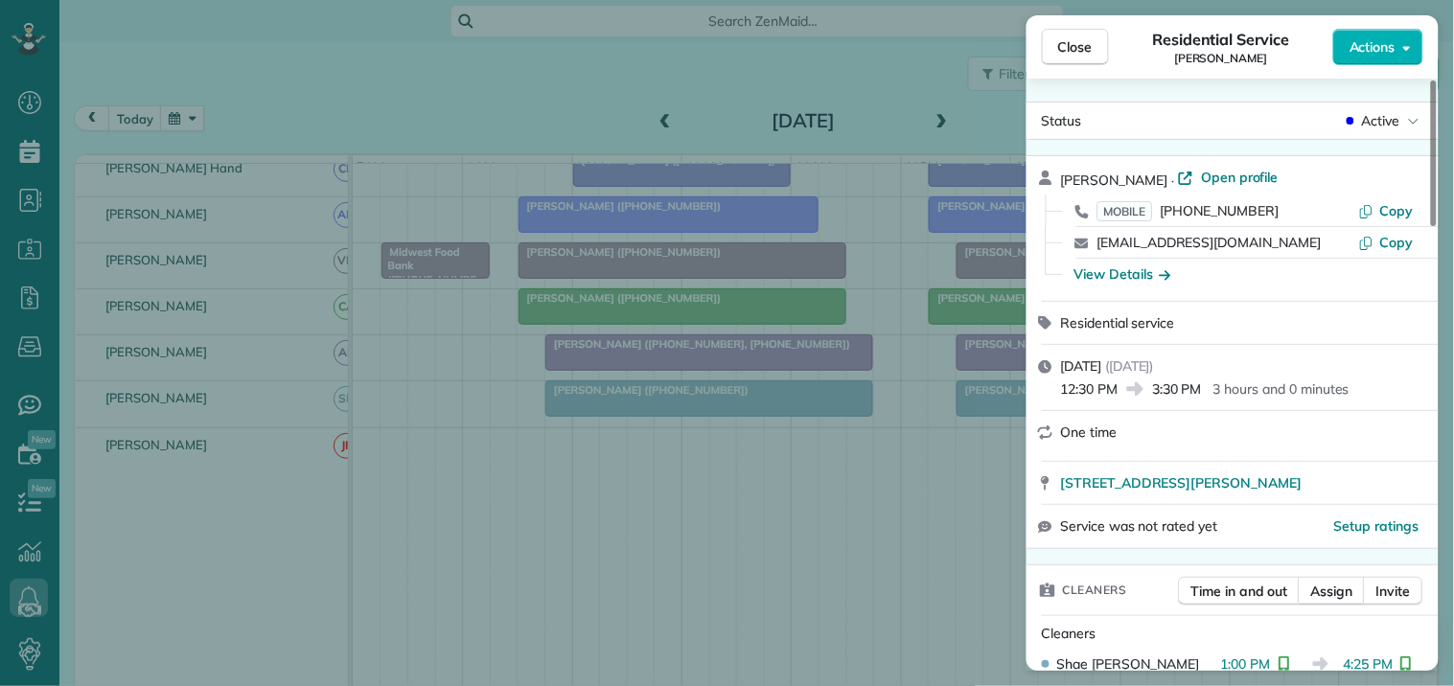
drag, startPoint x: 1052, startPoint y: 499, endPoint x: 1304, endPoint y: 495, distance: 252.1
click at [1304, 495] on div "[STREET_ADDRESS][PERSON_NAME]" at bounding box center [1232, 483] width 412 height 42
click at [1079, 60] on button "Close" at bounding box center [1075, 47] width 67 height 36
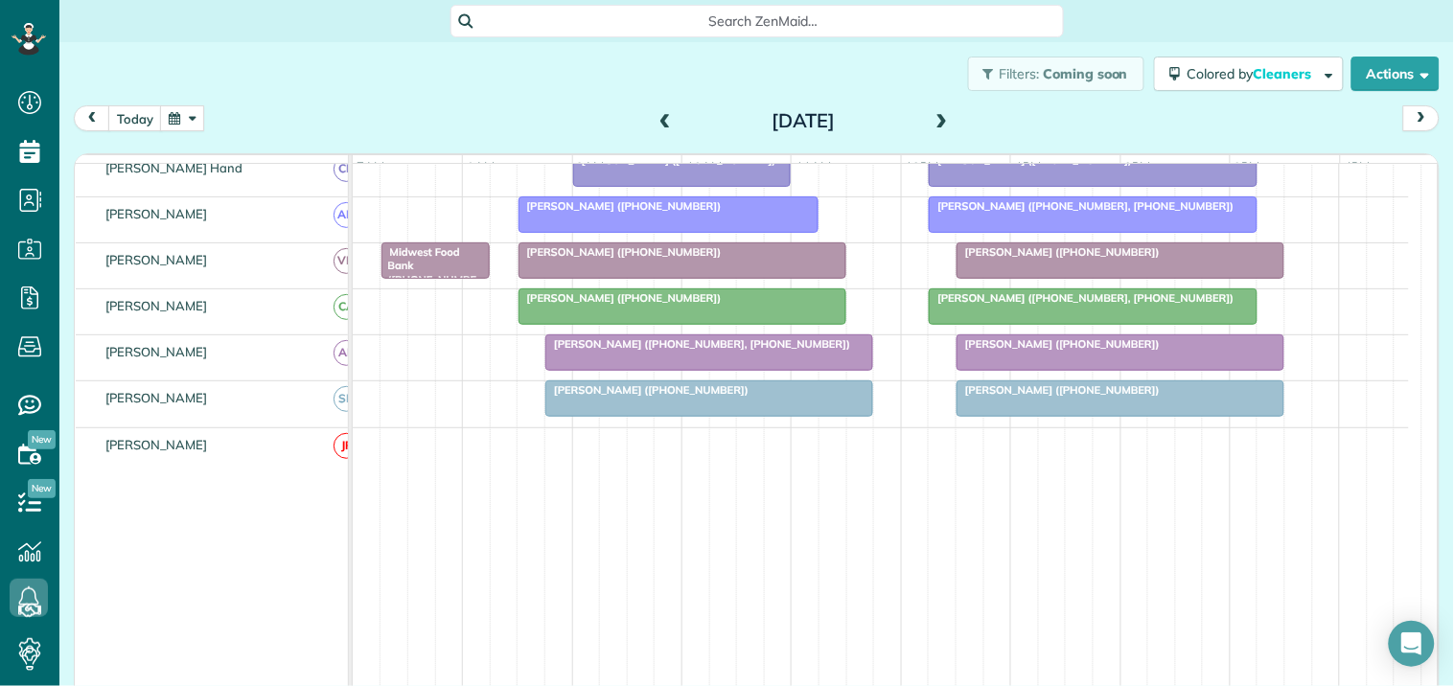
click at [1062, 416] on div at bounding box center [1120, 398] width 326 height 34
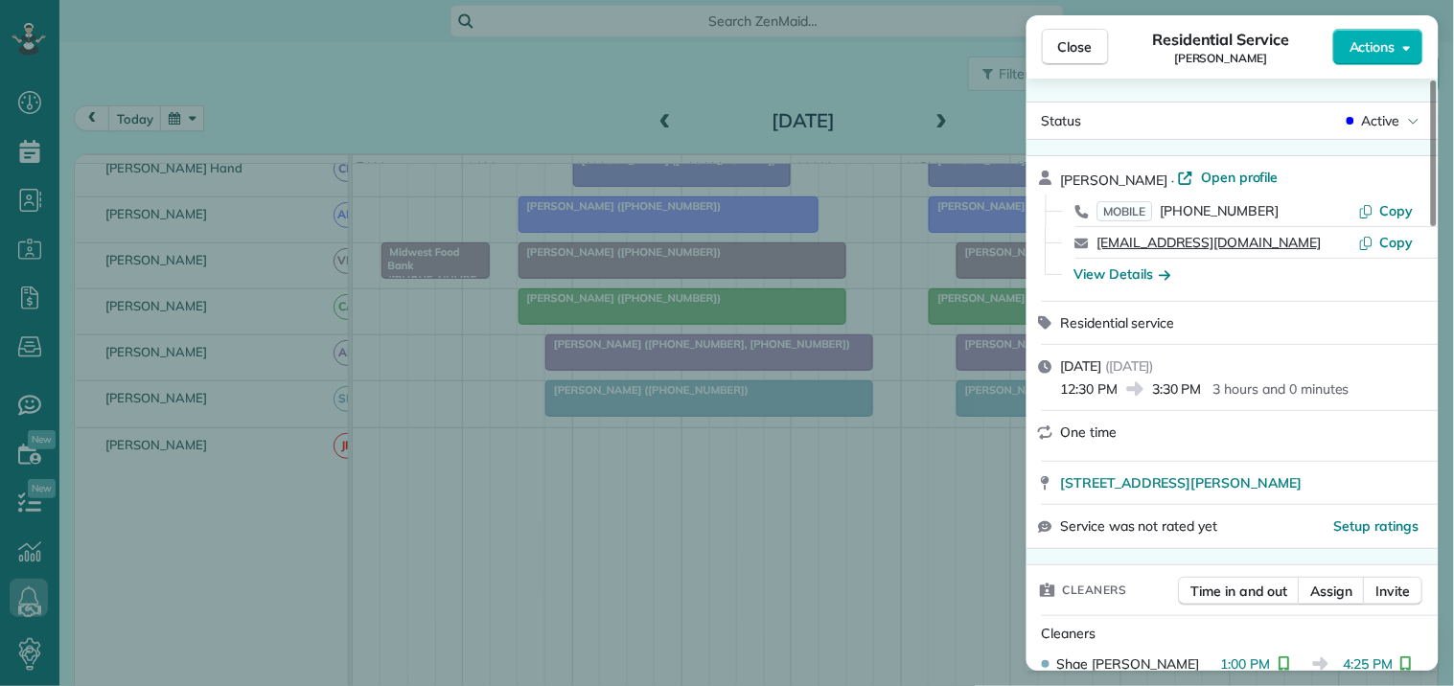
drag, startPoint x: 1270, startPoint y: 252, endPoint x: 1097, endPoint y: 244, distance: 172.7
click at [1097, 244] on div "[EMAIL_ADDRESS][DOMAIN_NAME]" at bounding box center [1228, 242] width 262 height 19
